Goal: Task Accomplishment & Management: Use online tool/utility

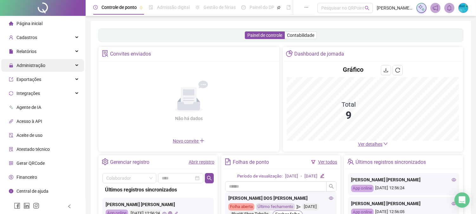
click at [53, 69] on div "Administração" at bounding box center [42, 65] width 83 height 13
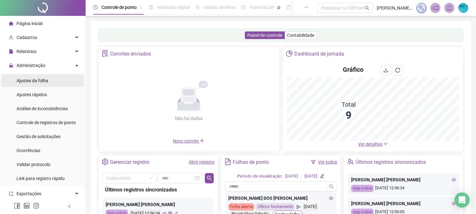
click at [49, 84] on li "Ajustes da folha" at bounding box center [42, 80] width 83 height 13
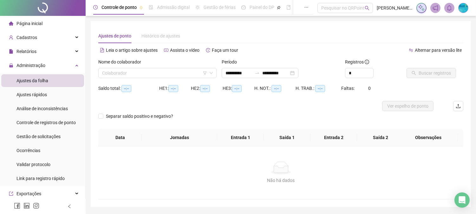
type input "**********"
click at [138, 73] on input "search" at bounding box center [154, 73] width 105 height 10
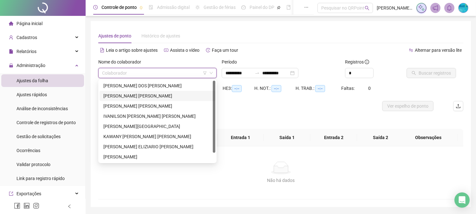
drag, startPoint x: 164, startPoint y: 96, endPoint x: 168, endPoint y: 96, distance: 4.8
click at [164, 96] on div "[PERSON_NAME] [PERSON_NAME]" at bounding box center [157, 95] width 108 height 7
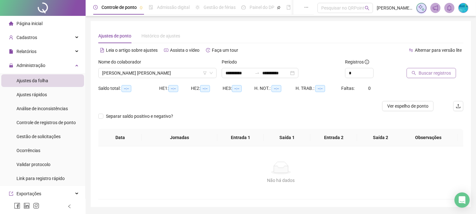
click at [411, 73] on icon "search" at bounding box center [413, 73] width 4 height 4
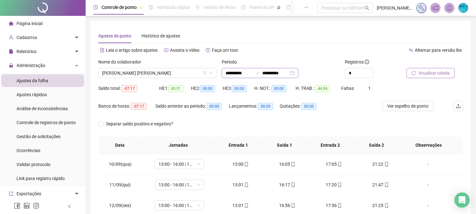
click at [265, 70] on div "**********" at bounding box center [259, 73] width 77 height 10
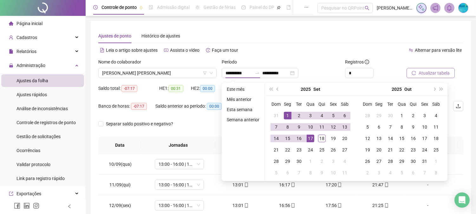
click at [407, 74] on button "Atualizar tabela" at bounding box center [430, 73] width 48 height 10
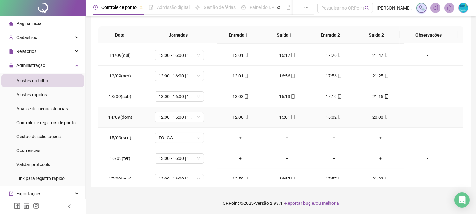
scroll to position [29, 0]
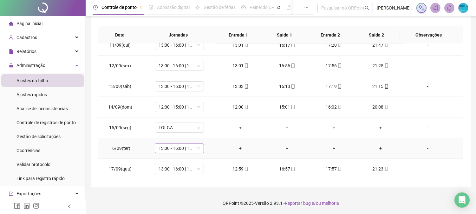
click at [188, 148] on span "13:00 - 16:00 | 17:00 - 21:20" at bounding box center [179, 148] width 42 height 10
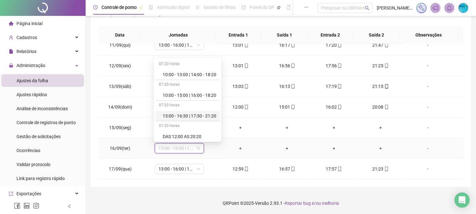
scroll to position [70, 0]
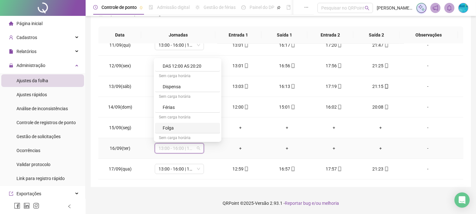
click at [195, 124] on div "Folga" at bounding box center [187, 128] width 65 height 10
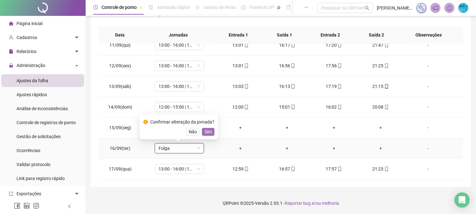
click at [208, 130] on span "Sim" at bounding box center [207, 131] width 7 height 7
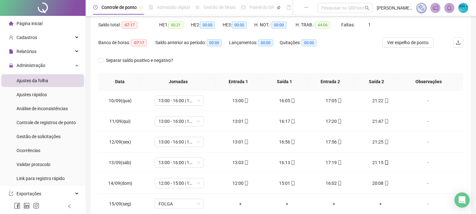
scroll to position [4, 0]
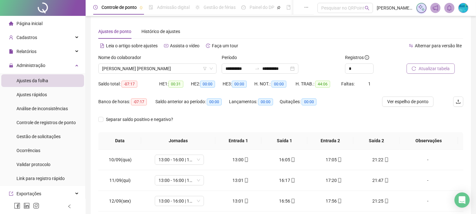
click at [429, 70] on span "Atualizar tabela" at bounding box center [433, 68] width 31 height 7
click at [423, 69] on span "Atualizar tabela" at bounding box center [433, 68] width 31 height 7
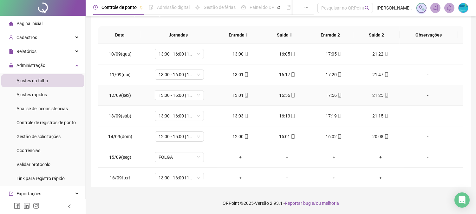
scroll to position [0, 0]
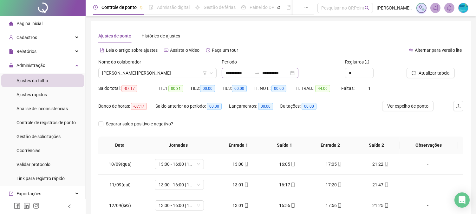
click at [261, 72] on div at bounding box center [257, 72] width 10 height 5
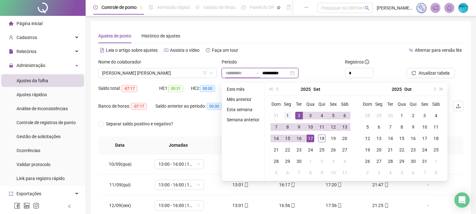
type input "**********"
click at [289, 112] on div "1" at bounding box center [288, 116] width 8 height 8
type input "**********"
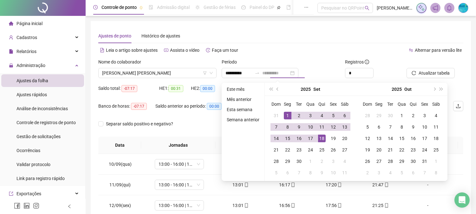
click at [323, 138] on div "18" at bounding box center [322, 138] width 8 height 8
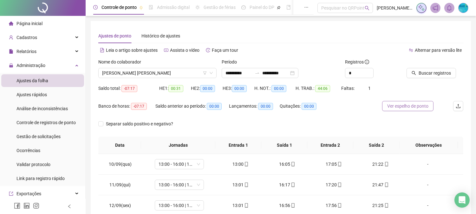
drag, startPoint x: 446, startPoint y: 71, endPoint x: 418, endPoint y: 107, distance: 45.6
click at [446, 71] on span "Buscar registros" at bounding box center [434, 72] width 32 height 7
click at [150, 71] on span "[PERSON_NAME] [PERSON_NAME]" at bounding box center [157, 73] width 111 height 10
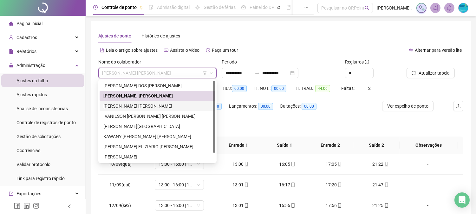
click at [150, 104] on div "[PERSON_NAME] [PERSON_NAME]" at bounding box center [157, 105] width 108 height 7
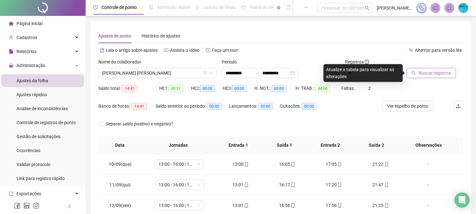
click at [417, 74] on button "Buscar registros" at bounding box center [430, 73] width 49 height 10
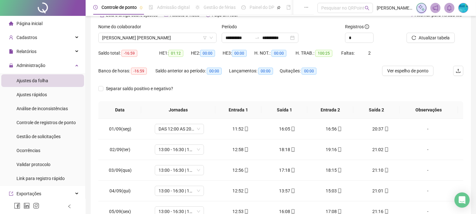
scroll to position [4, 0]
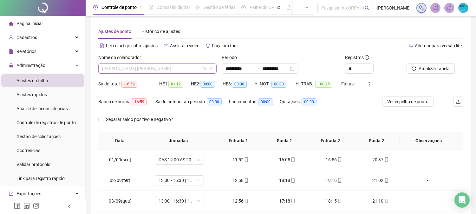
click at [186, 72] on span "[PERSON_NAME] [PERSON_NAME]" at bounding box center [157, 69] width 111 height 10
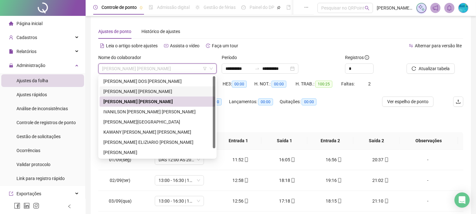
click at [173, 93] on div "[PERSON_NAME] [PERSON_NAME]" at bounding box center [157, 91] width 108 height 7
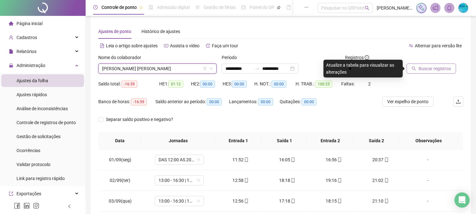
click at [427, 72] on button "Buscar registros" at bounding box center [430, 68] width 49 height 10
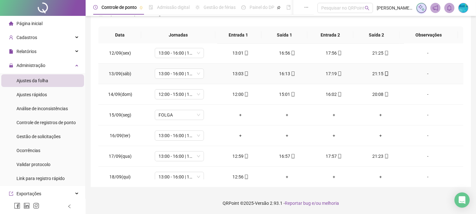
scroll to position [50, 0]
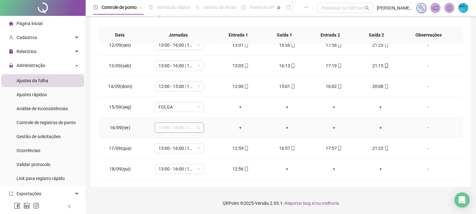
click at [193, 126] on span "13:00 - 16:00 | 17:00 - 21:20" at bounding box center [179, 128] width 42 height 10
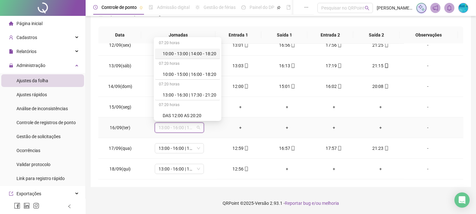
drag, startPoint x: 187, startPoint y: 126, endPoint x: 180, endPoint y: 101, distance: 25.4
click at [180, 101] on div "07:20 horas" at bounding box center [187, 105] width 65 height 10
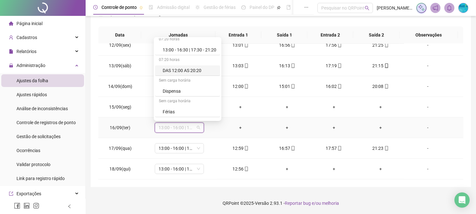
scroll to position [105, 0]
click at [192, 70] on div "Folga" at bounding box center [190, 72] width 54 height 7
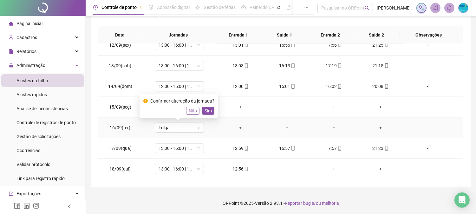
click at [194, 112] on span "Não" at bounding box center [193, 110] width 8 height 7
